Goal: Task Accomplishment & Management: Manage account settings

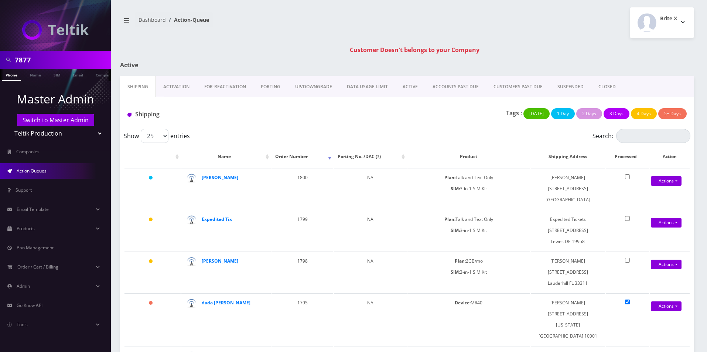
click at [66, 60] on input "7877" at bounding box center [62, 60] width 94 height 14
paste input "[EMAIL_ADDRESS][DOMAIN_NAME]"
type input "[EMAIL_ADDRESS][DOMAIN_NAME]"
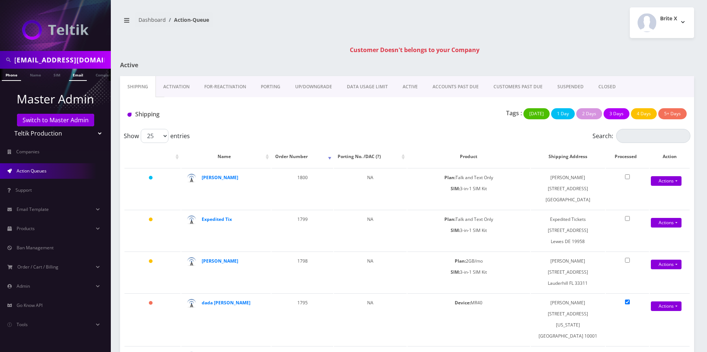
click at [79, 77] on link "Email" at bounding box center [78, 75] width 18 height 12
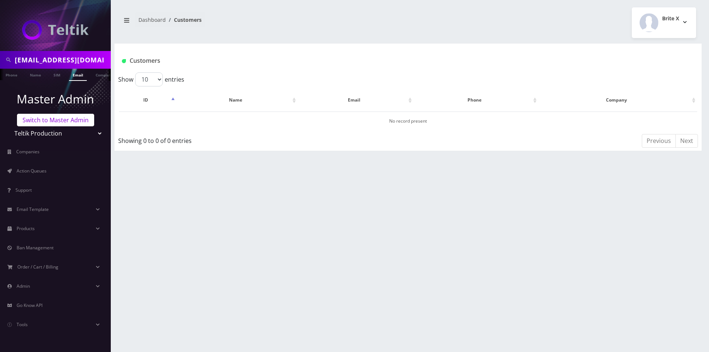
click at [51, 120] on link "Switch to Master Admin" at bounding box center [55, 120] width 77 height 13
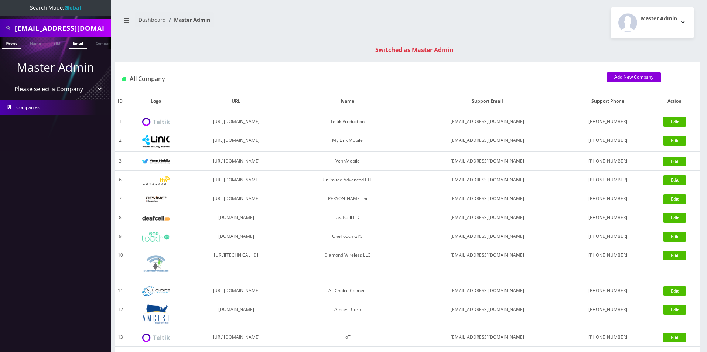
click at [79, 44] on link "Email" at bounding box center [78, 43] width 18 height 12
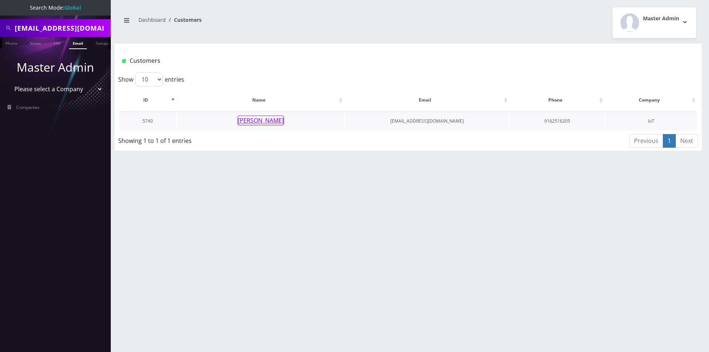
click at [252, 120] on button "Teddy Quittmeyer" at bounding box center [261, 121] width 47 height 10
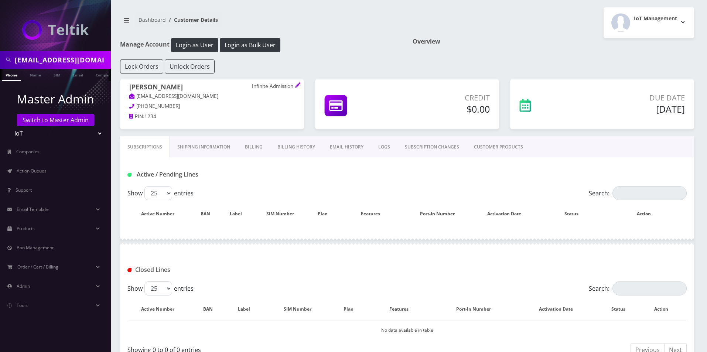
click at [282, 146] on link "Billing History" at bounding box center [296, 146] width 52 height 21
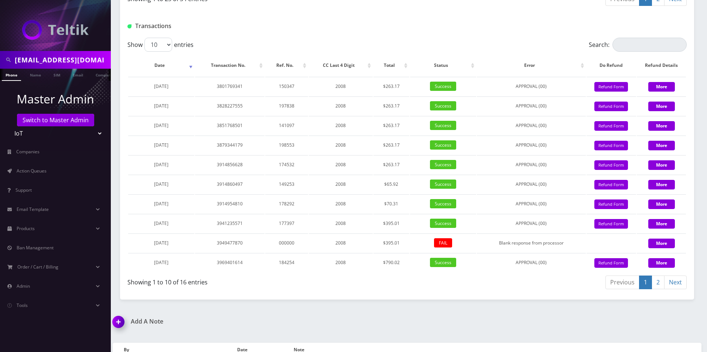
scroll to position [942, 0]
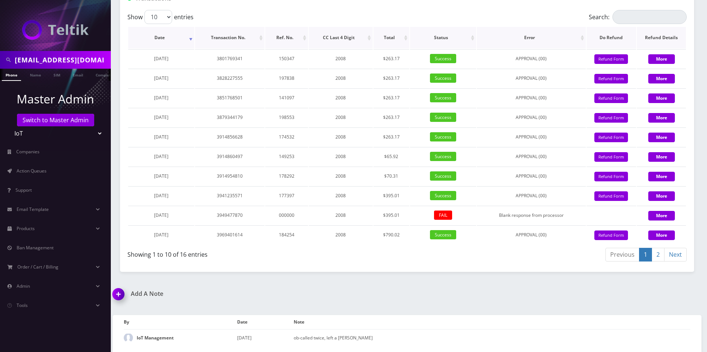
click at [164, 42] on th "Date" at bounding box center [161, 37] width 66 height 21
click at [659, 253] on link "2" at bounding box center [658, 255] width 13 height 14
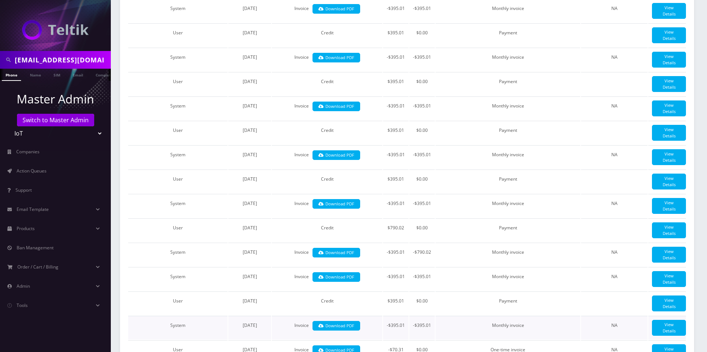
scroll to position [0, 0]
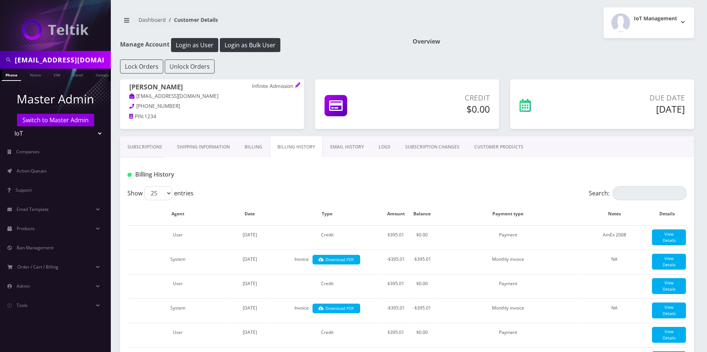
click at [345, 144] on link "EMAIL HISTORY" at bounding box center [347, 146] width 48 height 21
